Goal: Task Accomplishment & Management: Use online tool/utility

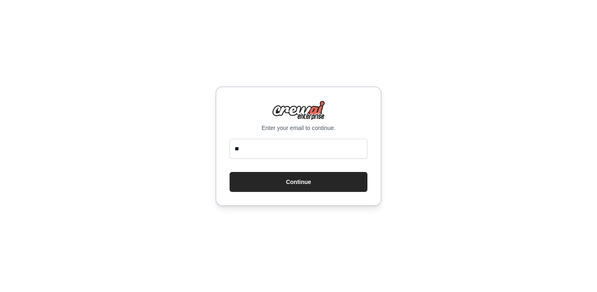
type input "*"
type input "**********"
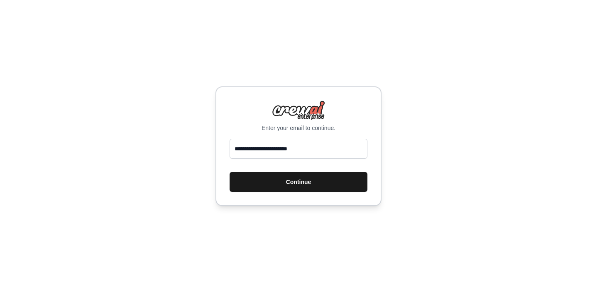
click at [325, 185] on button "Continue" at bounding box center [299, 182] width 138 height 20
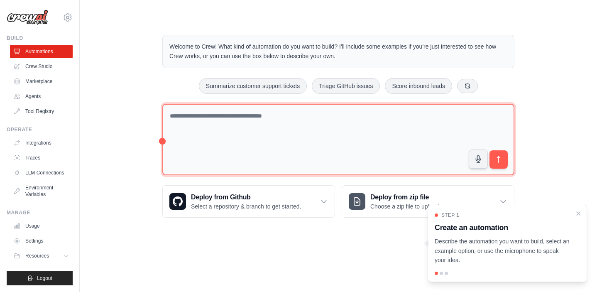
click at [205, 142] on textarea at bounding box center [338, 140] width 352 height 72
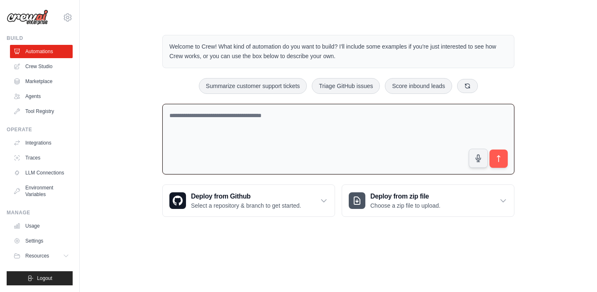
click at [202, 124] on textarea at bounding box center [338, 139] width 352 height 71
click at [53, 69] on link "Crew Studio" at bounding box center [42, 66] width 63 height 13
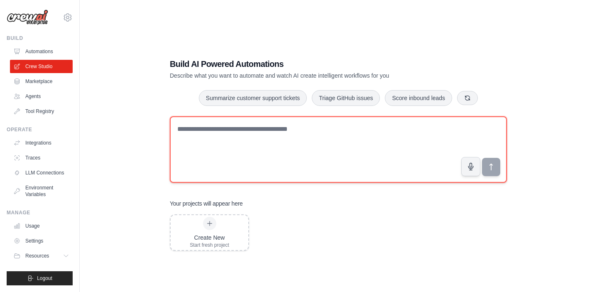
click at [281, 131] on textarea at bounding box center [338, 149] width 337 height 66
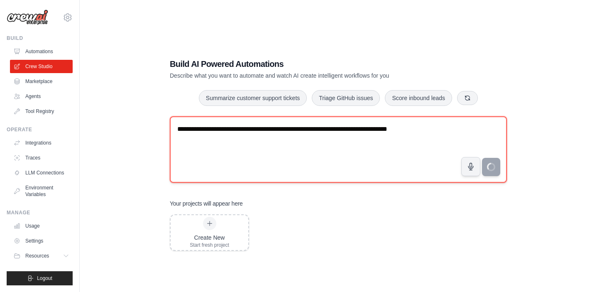
type textarea "**********"
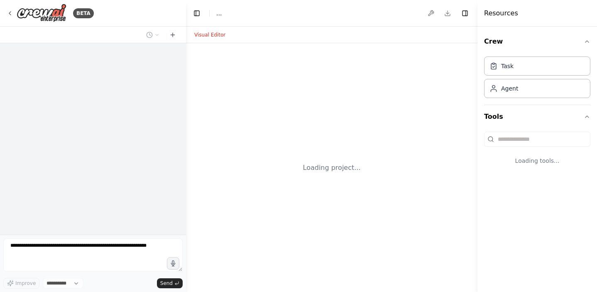
select select "****"
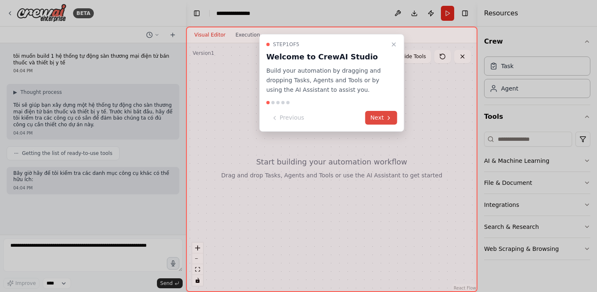
click at [383, 117] on button "Next" at bounding box center [382, 118] width 32 height 14
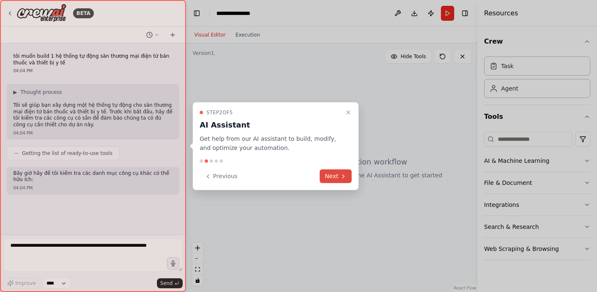
click at [335, 175] on button "Next" at bounding box center [336, 177] width 32 height 14
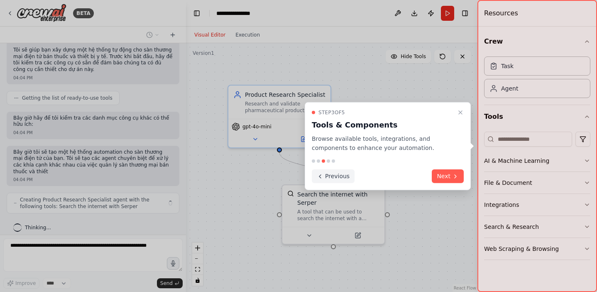
scroll to position [62, 0]
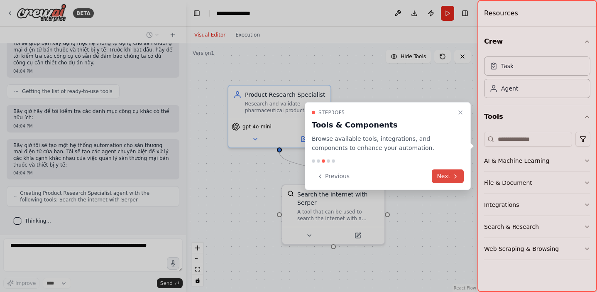
click at [437, 172] on button "Next" at bounding box center [448, 177] width 32 height 14
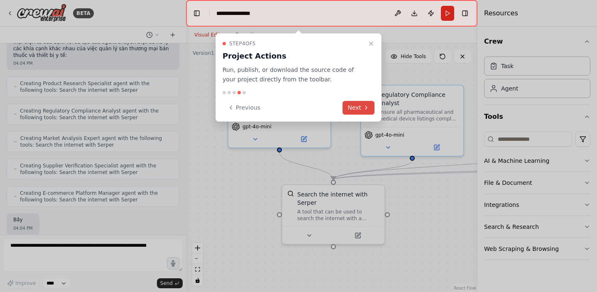
scroll to position [220, 0]
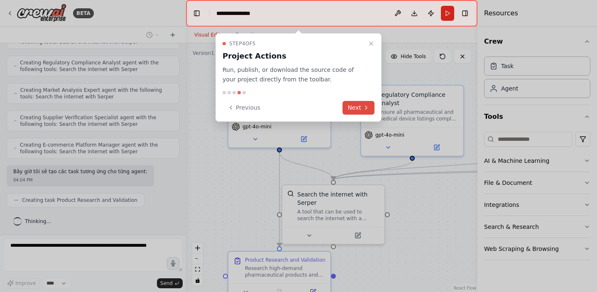
click at [356, 101] on button "Next" at bounding box center [359, 108] width 32 height 14
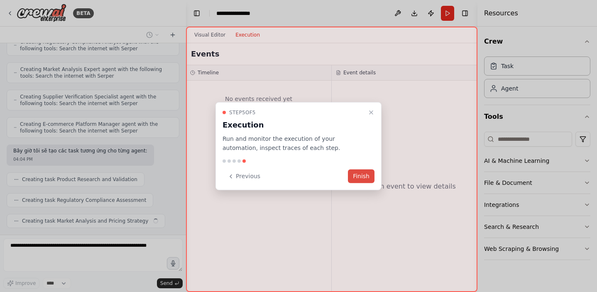
scroll to position [261, 0]
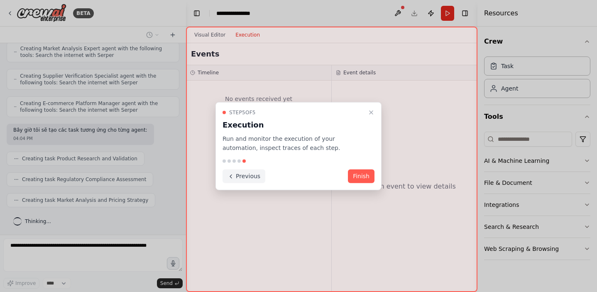
click at [230, 175] on icon at bounding box center [231, 176] width 7 height 7
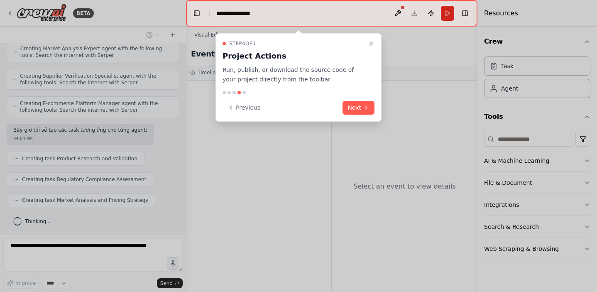
scroll to position [282, 0]
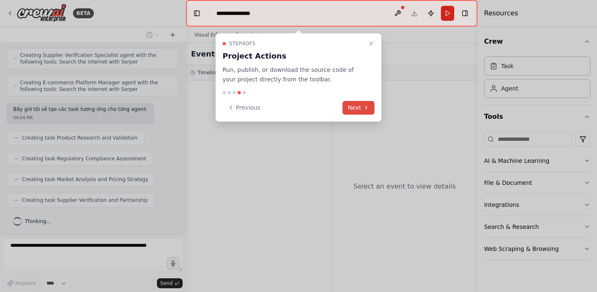
click at [357, 110] on button "Next" at bounding box center [359, 108] width 32 height 14
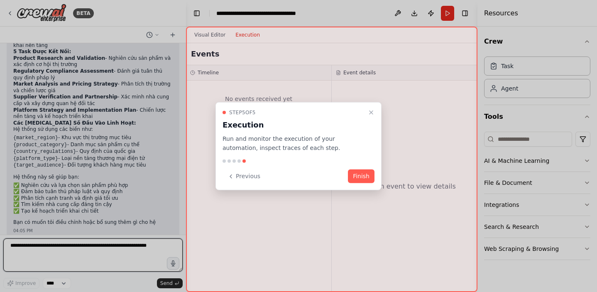
scroll to position [676, 0]
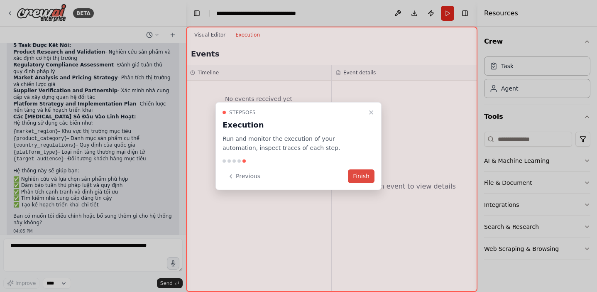
click at [354, 172] on button "Finish" at bounding box center [361, 177] width 27 height 14
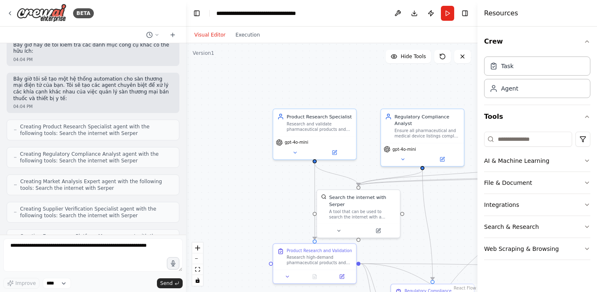
scroll to position [133, 0]
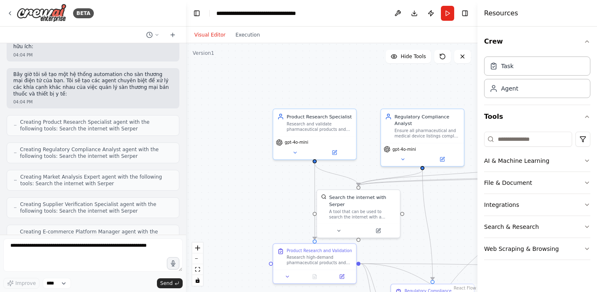
click at [94, 122] on span "Creating Product Research Specialist agent with the following tools: Search the…" at bounding box center [96, 125] width 152 height 13
click at [93, 125] on span "Creating Product Research Specialist agent with the following tools: Search the…" at bounding box center [96, 125] width 152 height 13
click at [54, 155] on span "Creating Regulatory Compliance Analyst agent with the following tools: Search t…" at bounding box center [96, 152] width 152 height 13
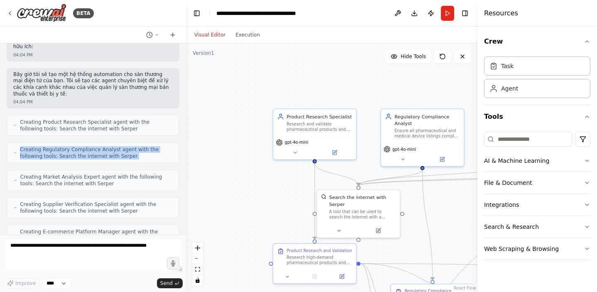
click at [54, 155] on span "Creating Regulatory Compliance Analyst agent with the following tools: Search t…" at bounding box center [96, 152] width 152 height 13
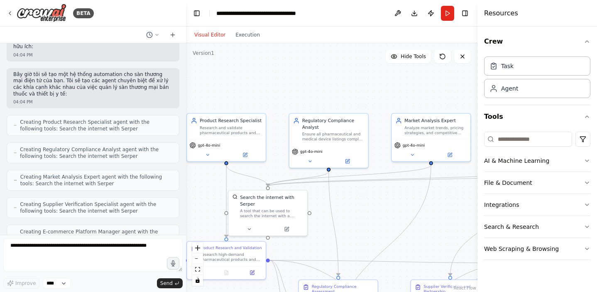
drag, startPoint x: 258, startPoint y: 248, endPoint x: 165, endPoint y: 243, distance: 92.8
click at [165, 243] on div "BETA tôi muốn build 1 hệ thống tự động sàn thương mại điện tử bán thuốc và thiế…" at bounding box center [298, 146] width 597 height 292
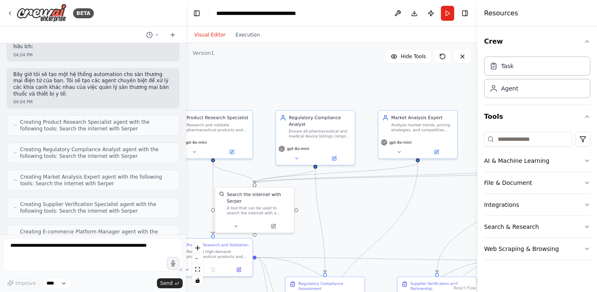
drag, startPoint x: 313, startPoint y: 219, endPoint x: 302, endPoint y: 217, distance: 10.5
click at [302, 217] on div ".deletable-edge-delete-btn { width: 20px; height: 20px; border: 0px solid #ffff…" at bounding box center [332, 167] width 292 height 249
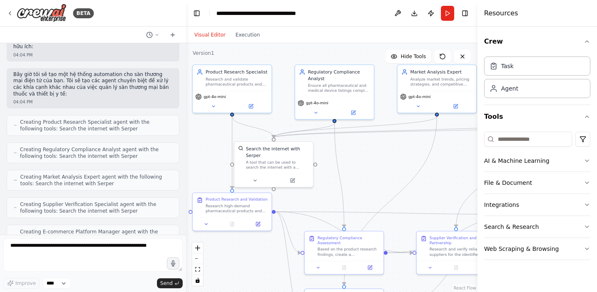
drag, startPoint x: 339, startPoint y: 198, endPoint x: 363, endPoint y: 152, distance: 50.9
click at [363, 153] on div ".deletable-edge-delete-btn { width: 20px; height: 20px; border: 0px solid #ffff…" at bounding box center [332, 167] width 292 height 249
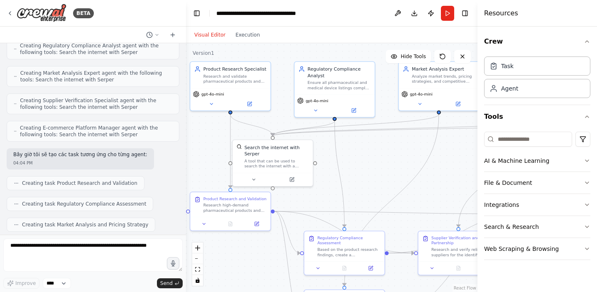
scroll to position [233, 0]
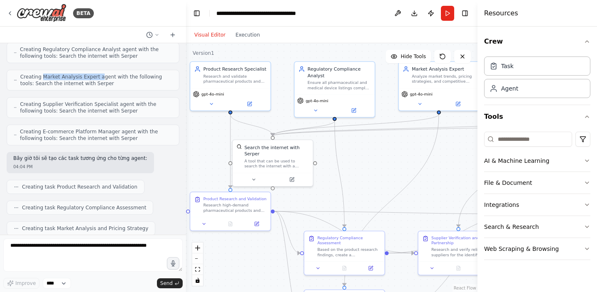
drag, startPoint x: 42, startPoint y: 76, endPoint x: 100, endPoint y: 76, distance: 57.8
click at [100, 76] on span "Creating Market Analysis Expert agent with the following tools: Search the inte…" at bounding box center [96, 80] width 152 height 13
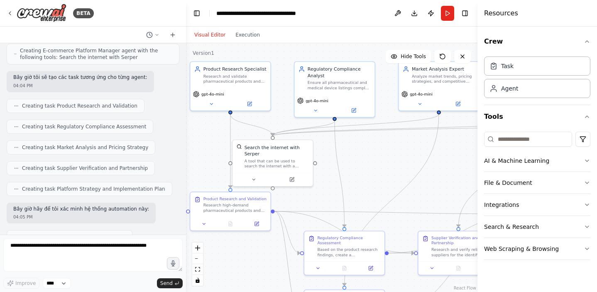
scroll to position [313, 0]
click at [68, 107] on span "Creating task Product Research and Validation" at bounding box center [80, 107] width 116 height 7
drag, startPoint x: 55, startPoint y: 127, endPoint x: 108, endPoint y: 126, distance: 52.8
click at [108, 126] on span "Creating task Regulatory Compliance Assessment" at bounding box center [84, 128] width 124 height 7
copy span "Regulatory Compliance"
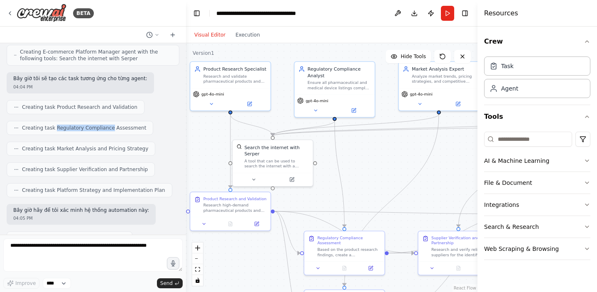
click at [111, 121] on div "Creating task Regulatory Compliance Assessment" at bounding box center [80, 128] width 147 height 14
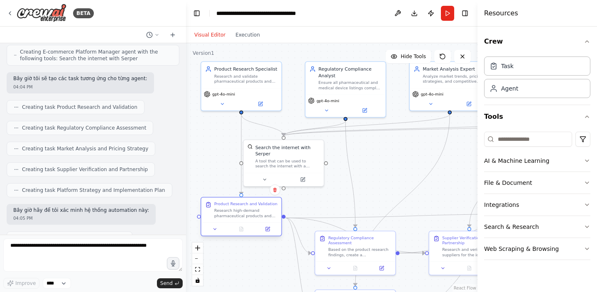
drag, startPoint x: 206, startPoint y: 216, endPoint x: 217, endPoint y: 221, distance: 12.1
click at [217, 221] on div "Product Research and Validation Research high-demand pharmaceutical products an…" at bounding box center [241, 216] width 81 height 39
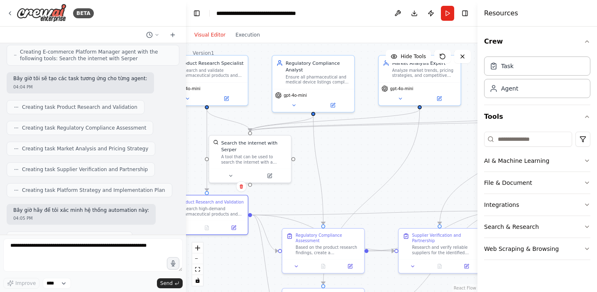
drag, startPoint x: 390, startPoint y: 187, endPoint x: 289, endPoint y: 183, distance: 101.0
click at [289, 185] on div ".deletable-edge-delete-btn { width: 20px; height: 20px; border: 0px solid #ffff…" at bounding box center [332, 167] width 292 height 249
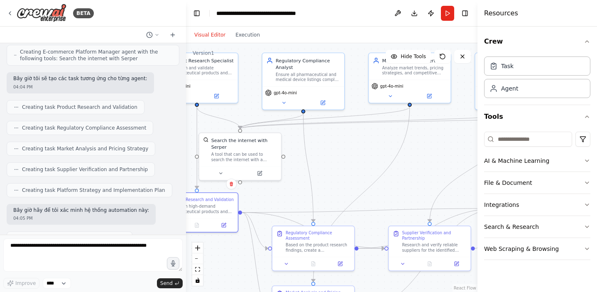
drag, startPoint x: 339, startPoint y: 193, endPoint x: 394, endPoint y: 192, distance: 55.7
click at [394, 192] on div ".deletable-edge-delete-btn { width: 20px; height: 20px; border: 0px solid #ffff…" at bounding box center [332, 167] width 292 height 249
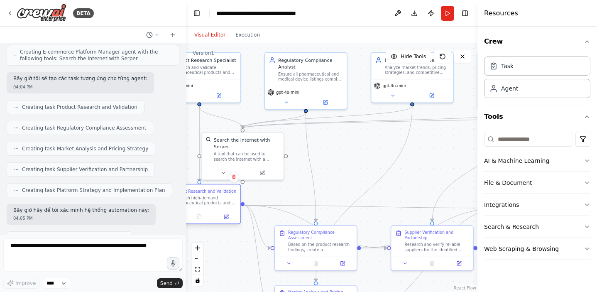
click at [214, 203] on div "Research high-demand pharmaceutical products and medical devices for {product_c…" at bounding box center [204, 200] width 64 height 11
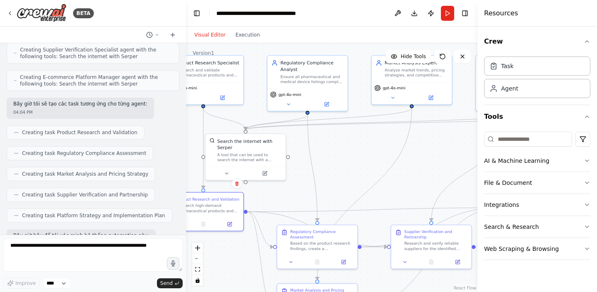
scroll to position [297, 0]
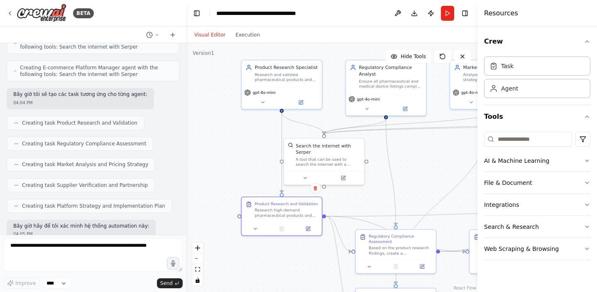
drag, startPoint x: 369, startPoint y: 167, endPoint x: 447, endPoint y: 172, distance: 78.7
click at [447, 172] on div ".deletable-edge-delete-btn { width: 20px; height: 20px; border: 0px solid #ffff…" at bounding box center [332, 167] width 292 height 249
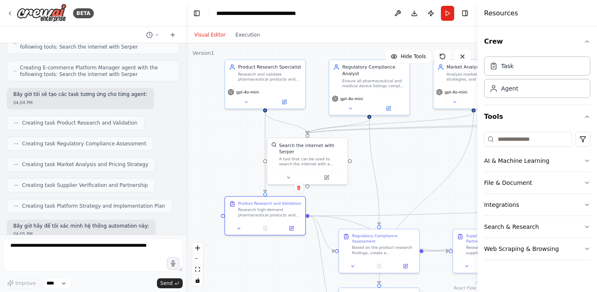
drag, startPoint x: 228, startPoint y: 157, endPoint x: 211, endPoint y: 157, distance: 16.6
click at [211, 157] on div ".deletable-edge-delete-btn { width: 20px; height: 20px; border: 0px solid #ffff…" at bounding box center [332, 167] width 292 height 249
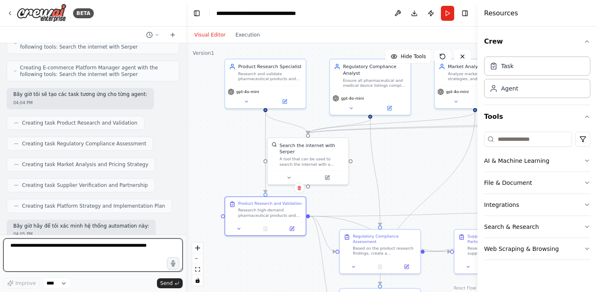
click at [138, 253] on textarea at bounding box center [92, 254] width 179 height 33
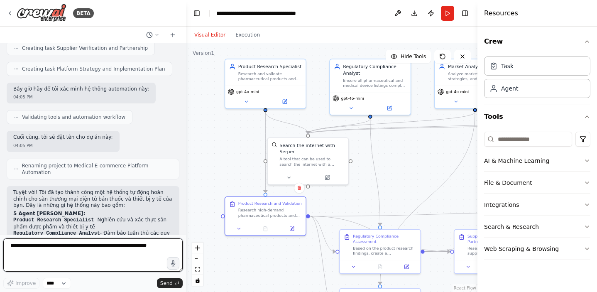
scroll to position [435, 0]
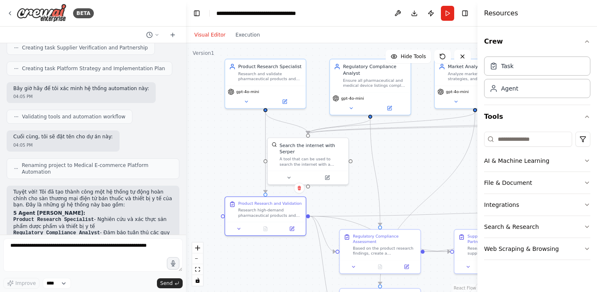
drag, startPoint x: 37, startPoint y: 46, endPoint x: 79, endPoint y: 48, distance: 42.0
click at [79, 48] on span "Creating task Supplier Verification and Partnership" at bounding box center [85, 47] width 126 height 7
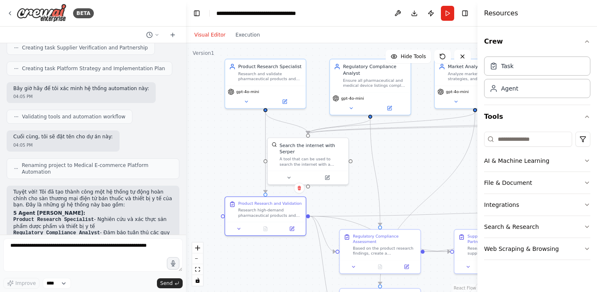
click at [69, 69] on span "Creating task Platform Strategy and Implementation Plan" at bounding box center [93, 68] width 143 height 7
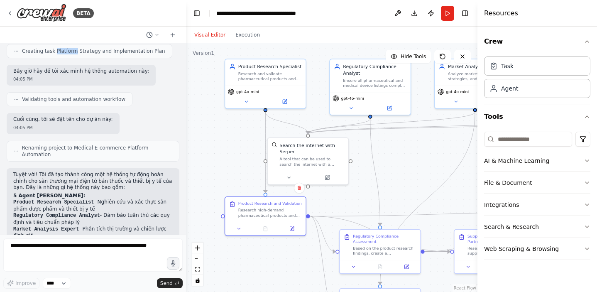
scroll to position [454, 0]
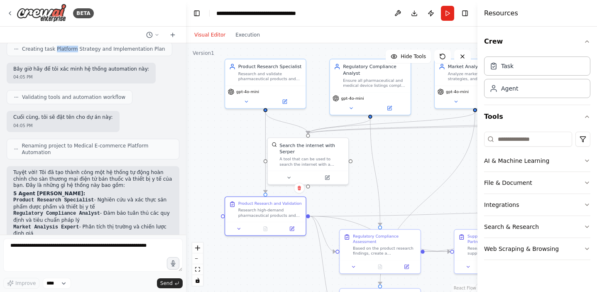
click at [69, 69] on p "Bây giờ hãy để tôi xác minh hệ thống automation này:" at bounding box center [81, 69] width 136 height 7
click at [72, 86] on div "tôi muốn build 1 hệ thống tự động sàn thương mại điện tử bán thuốc và thiết bị …" at bounding box center [93, 139] width 186 height 192
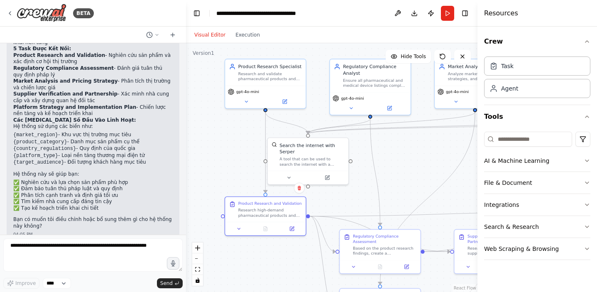
scroll to position [676, 0]
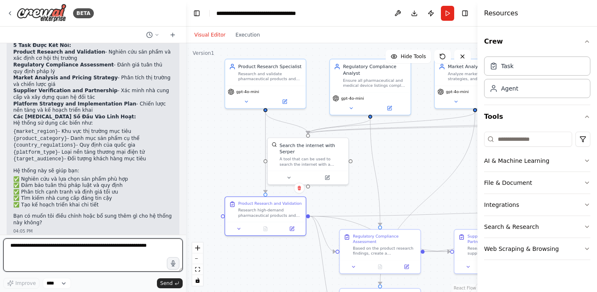
click at [69, 258] on textarea at bounding box center [92, 254] width 179 height 33
